Goal: Task Accomplishment & Management: Complete application form

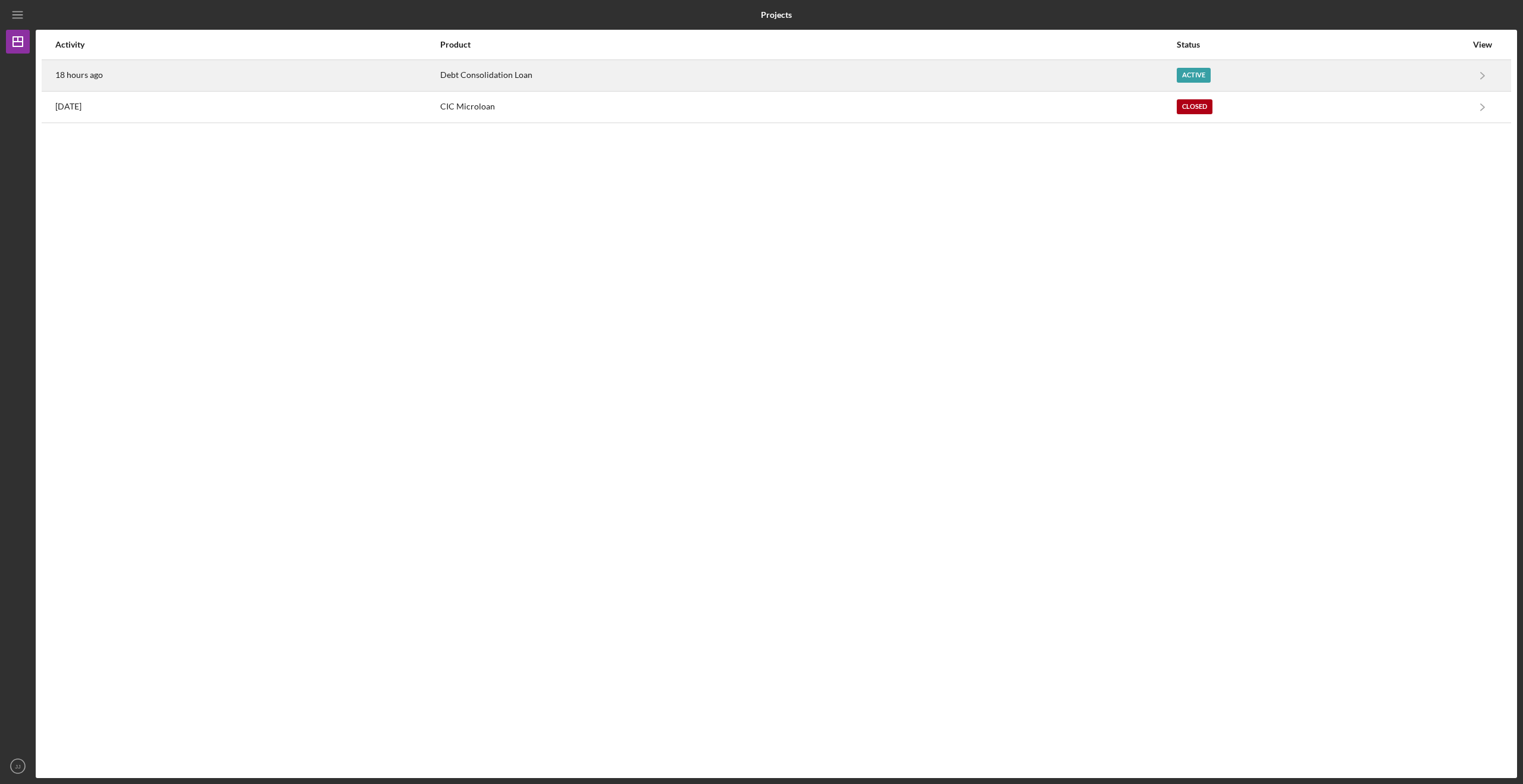
click at [522, 78] on div "Debt Consolidation Loan" at bounding box center [807, 75] width 735 height 29
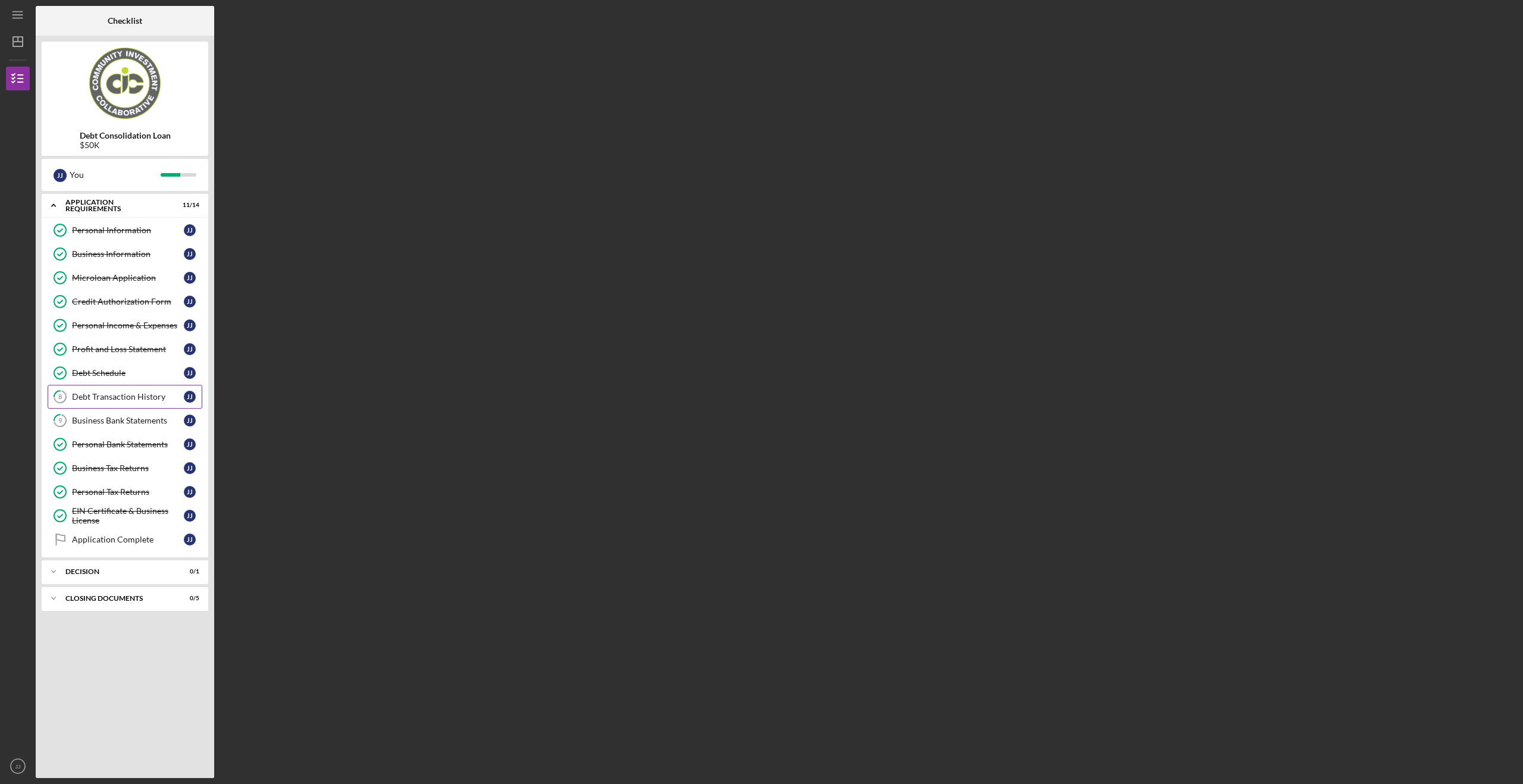
click at [119, 397] on div "Debt Transaction History" at bounding box center [127, 396] width 112 height 10
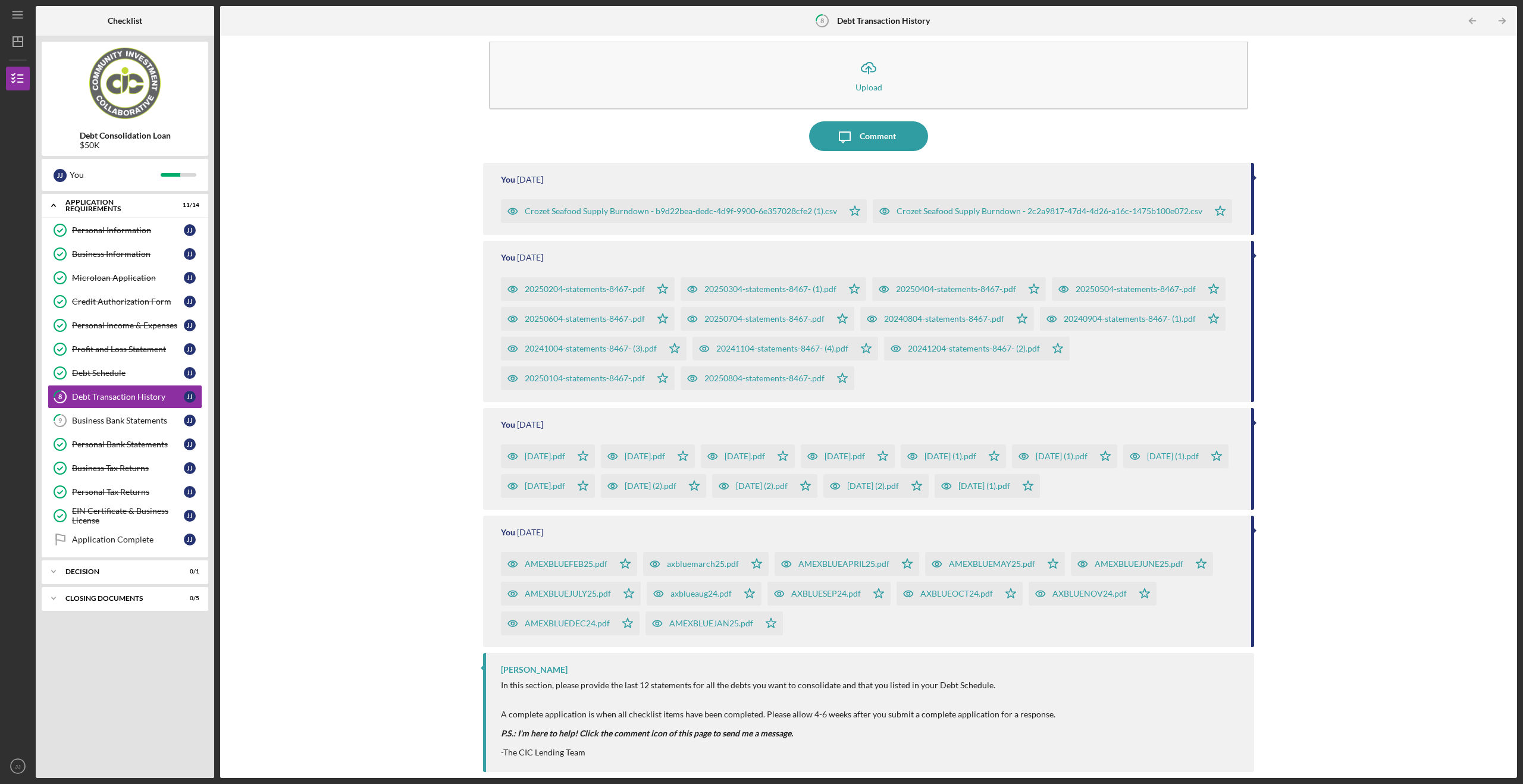
scroll to position [48, 0]
click at [123, 416] on div "Business Bank Statements" at bounding box center [127, 421] width 112 height 10
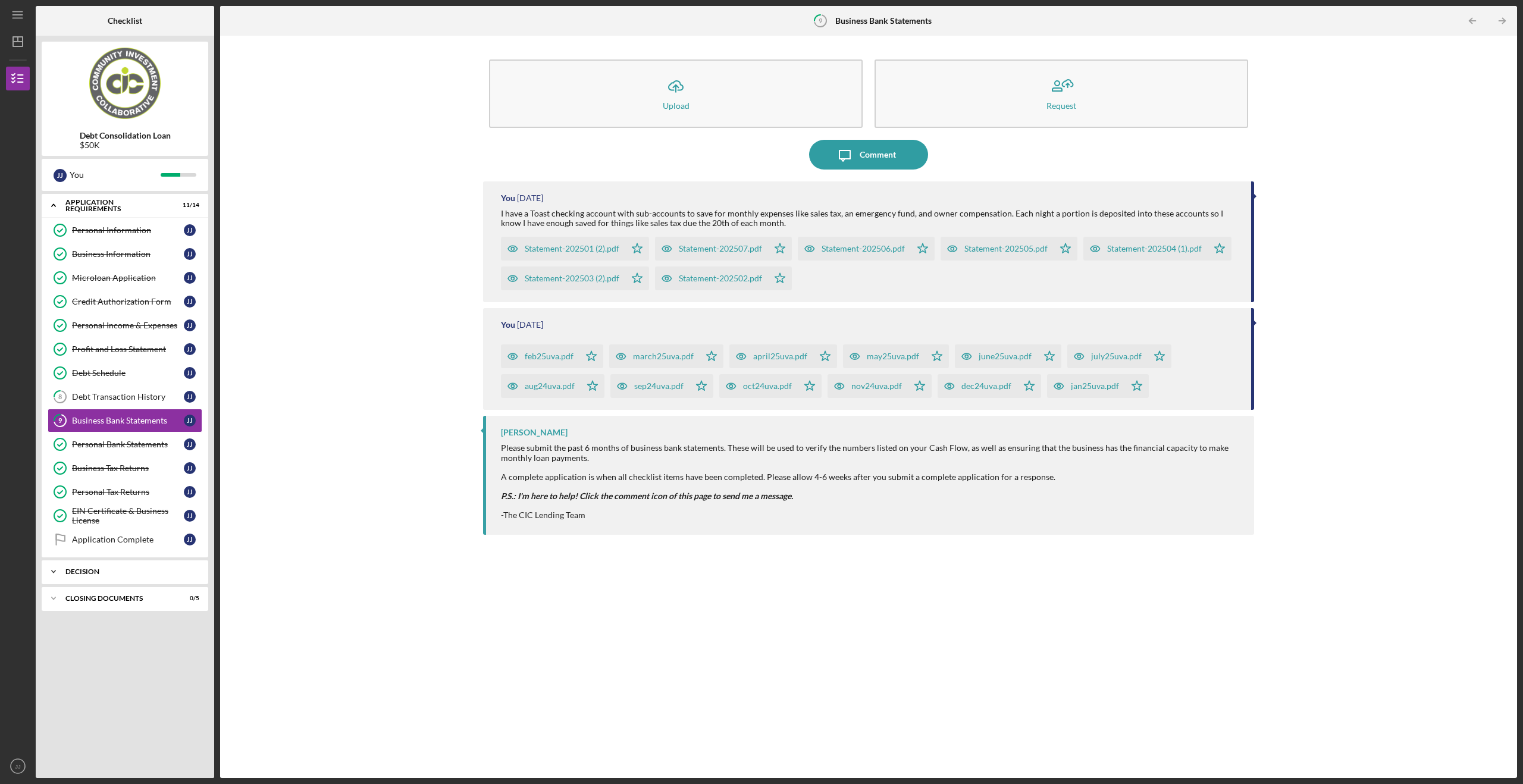
click at [138, 569] on div "Decision" at bounding box center [129, 571] width 128 height 7
click at [140, 540] on div "Application Complete" at bounding box center [127, 539] width 112 height 10
